Goal: Register for event/course

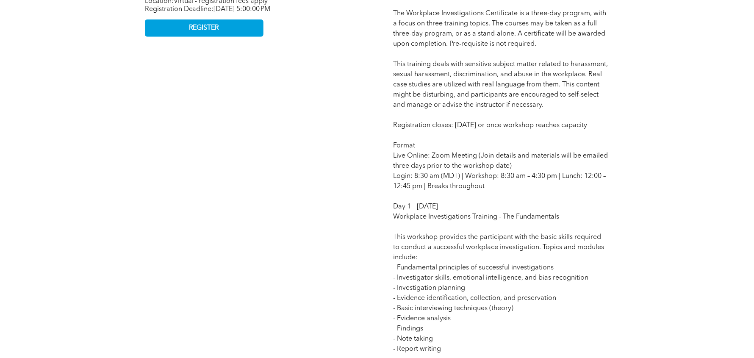
scroll to position [593, 0]
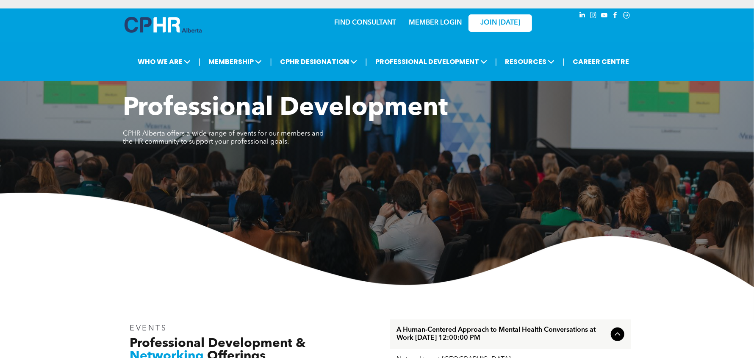
scroll to position [211, 0]
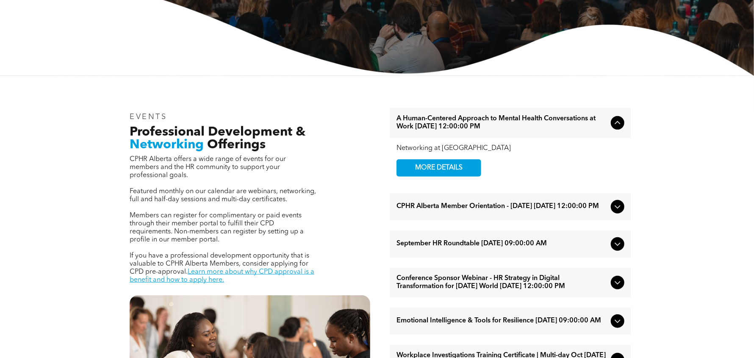
click at [619, 284] on icon at bounding box center [618, 282] width 6 height 3
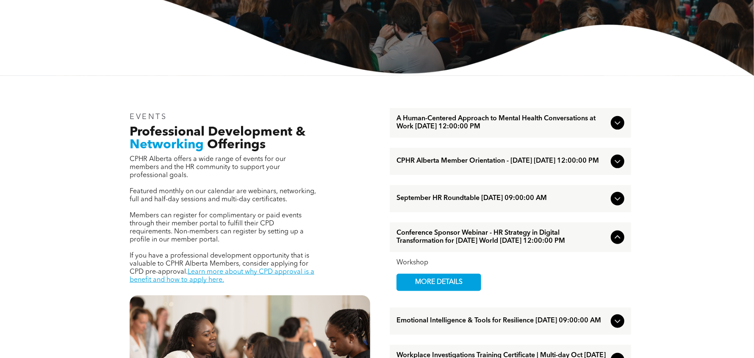
scroll to position [254, 0]
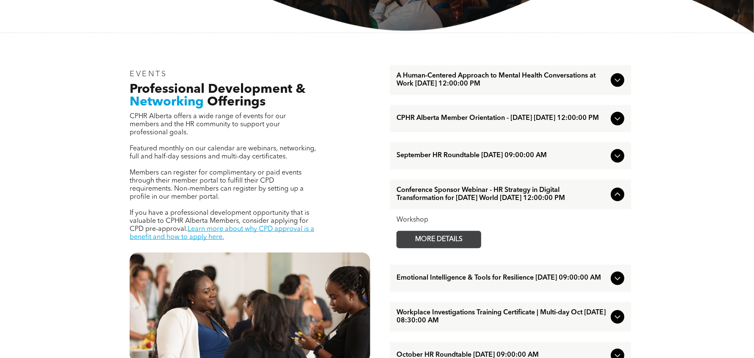
click at [454, 245] on span "MORE DETAILS" at bounding box center [438, 239] width 67 height 17
drag, startPoint x: 617, startPoint y: 286, endPoint x: 589, endPoint y: 278, distance: 29.1
click at [617, 283] on icon at bounding box center [617, 278] width 10 height 10
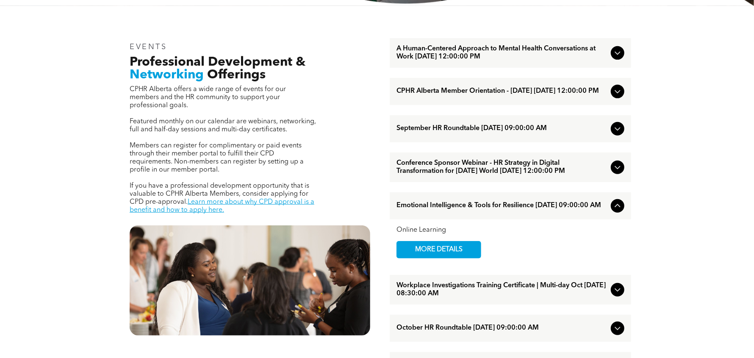
scroll to position [296, 0]
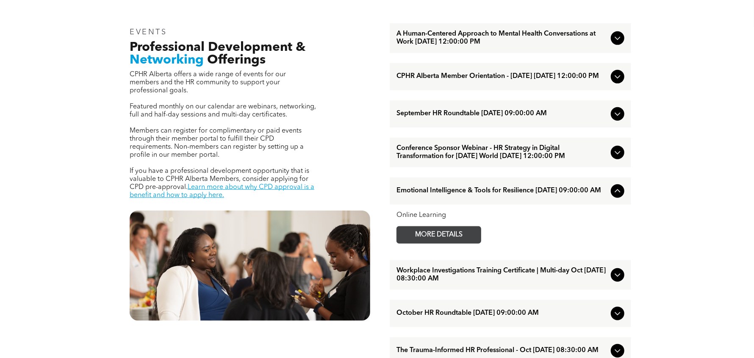
click at [443, 243] on span "MORE DETAILS" at bounding box center [438, 235] width 67 height 17
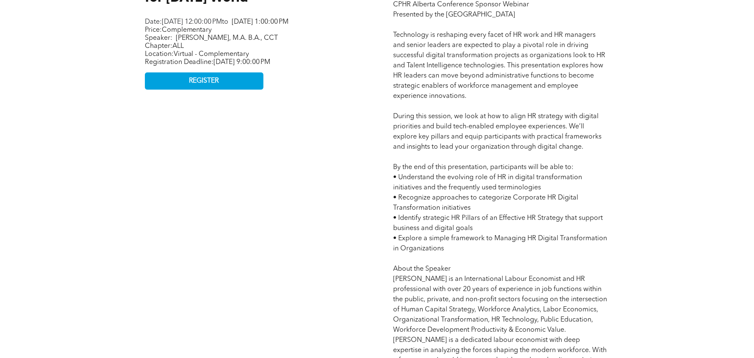
scroll to position [677, 0]
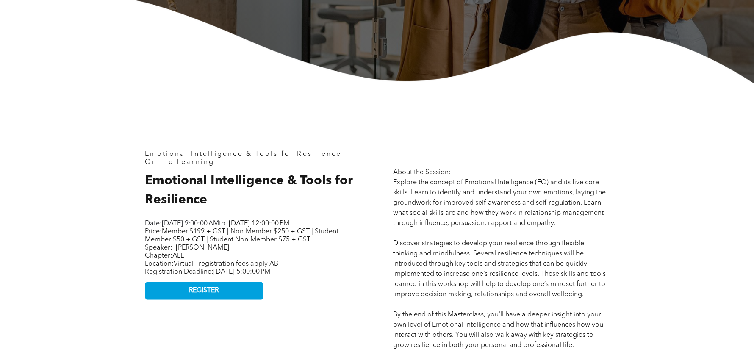
scroll to position [296, 0]
